Goal: Information Seeking & Learning: Compare options

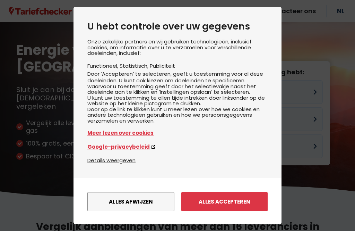
click at [126, 192] on button "Alles afwijzen" at bounding box center [130, 201] width 87 height 19
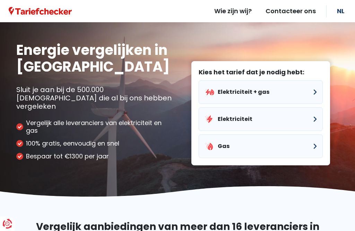
click at [268, 82] on button "Elektriciteit + gas" at bounding box center [261, 92] width 124 height 24
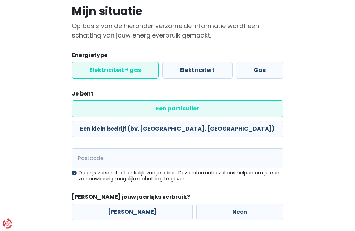
scroll to position [54, 0]
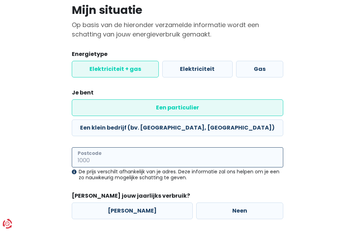
click at [101, 147] on input "Postcode" at bounding box center [178, 157] width 212 height 20
type input "3000"
click at [232, 202] on label "Neen" at bounding box center [239, 210] width 87 height 17
click at [232, 202] on input "Neen" at bounding box center [239, 210] width 87 height 17
radio input "true"
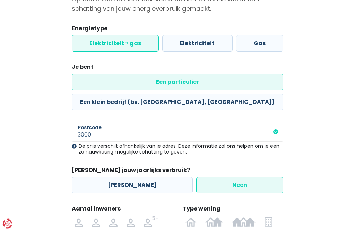
scroll to position [127, 0]
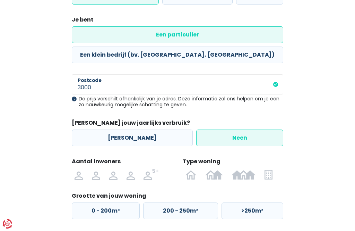
click at [0, 0] on img at bounding box center [0, 0] width 0 height 0
click at [112, 169] on input "radio" at bounding box center [113, 174] width 17 height 11
radio input "true"
click at [0, 0] on img at bounding box center [0, 0] width 0 height 0
click at [192, 169] on input "radio" at bounding box center [191, 174] width 20 height 11
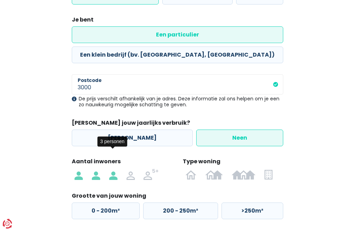
radio input "true"
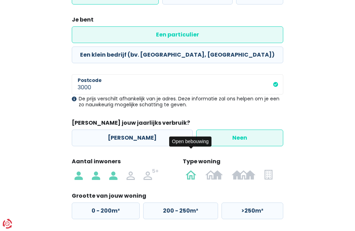
click at [187, 202] on label "200 - 250m²" at bounding box center [180, 210] width 75 height 17
click at [187, 202] on input "200 - 250m²" at bounding box center [180, 210] width 75 height 17
radio input "true"
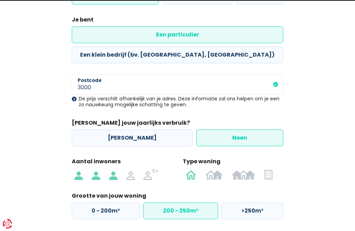
select select
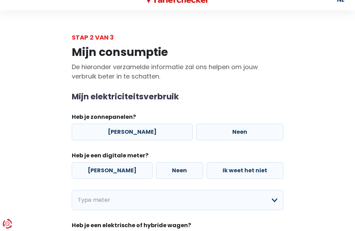
scroll to position [15, 0]
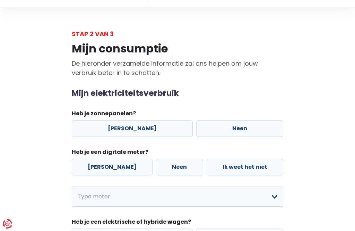
click at [244, 135] on label "Neen" at bounding box center [239, 128] width 87 height 17
click at [244, 135] on input "Neen" at bounding box center [239, 128] width 87 height 17
radio input "true"
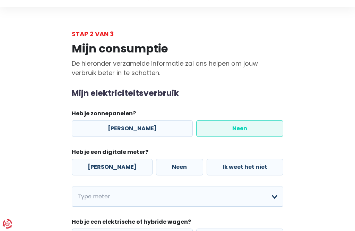
click at [104, 165] on label "[PERSON_NAME]" at bounding box center [112, 167] width 81 height 17
click at [104, 165] on input "[PERSON_NAME]" at bounding box center [112, 167] width 81 height 17
radio input "true"
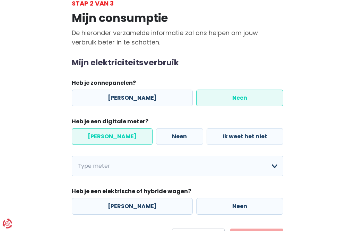
scroll to position [62, 0]
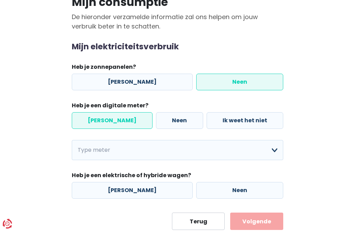
click at [231, 194] on label "Neen" at bounding box center [239, 190] width 87 height 17
click at [231, 194] on input "Neen" at bounding box center [239, 190] width 87 height 17
radio input "true"
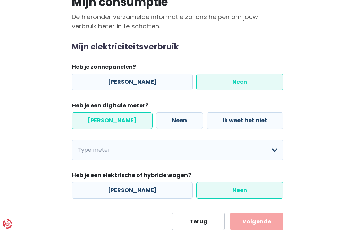
click at [282, 153] on select "Enkelvoudig Tweevoudig Enkelvoudig + uitsluitend nachttarief Tweevoudig + uitsl…" at bounding box center [178, 150] width 212 height 20
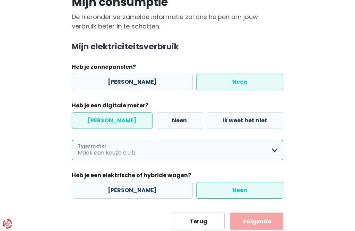
select select "day_single_rate"
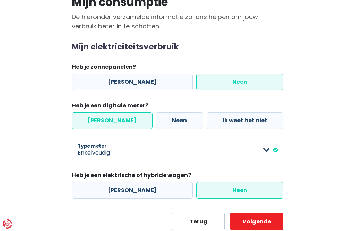
click at [270, 225] on button "Volgende" at bounding box center [256, 220] width 53 height 17
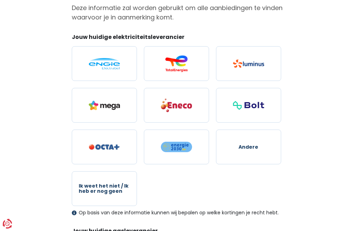
scroll to position [72, 0]
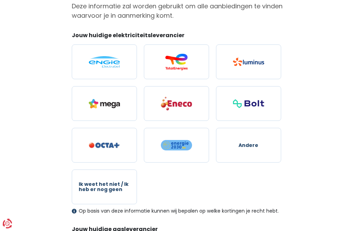
click at [109, 192] on span "Ik weet het niet / Ik heb er nog geen" at bounding box center [104, 187] width 51 height 11
click at [109, 192] on input "Ik weet het niet / Ik heb er nog geen" at bounding box center [104, 187] width 65 height 35
radio input "true"
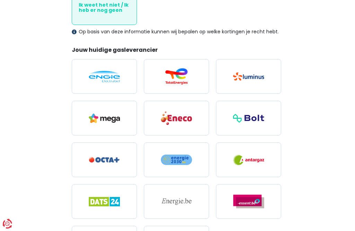
scroll to position [256, 0]
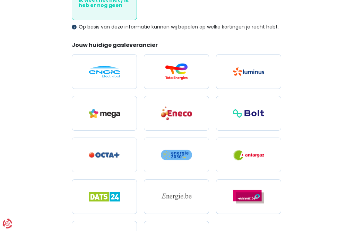
radio input "true"
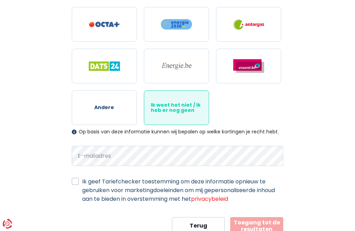
scroll to position [391, 0]
